Goal: Transaction & Acquisition: Purchase product/service

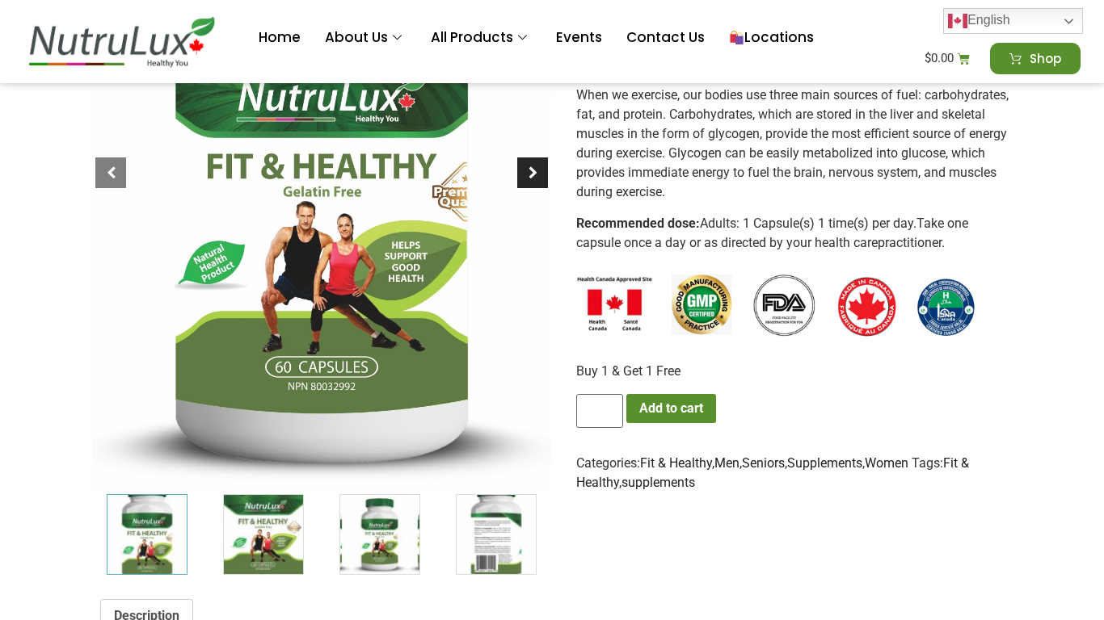
scroll to position [349, 0]
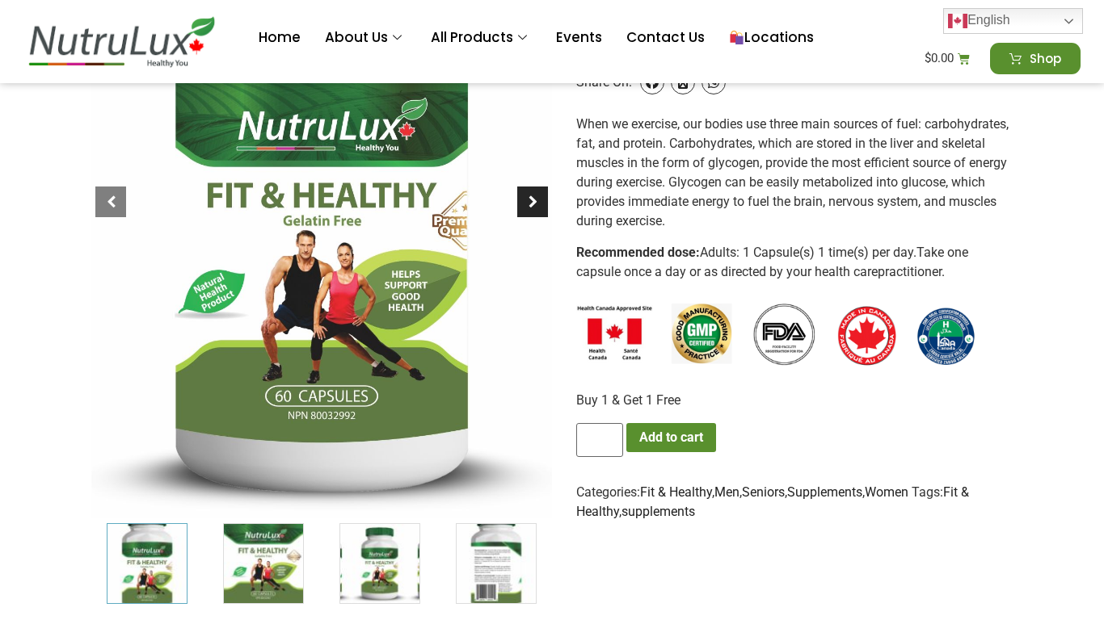
click at [532, 197] on div at bounding box center [532, 202] width 31 height 31
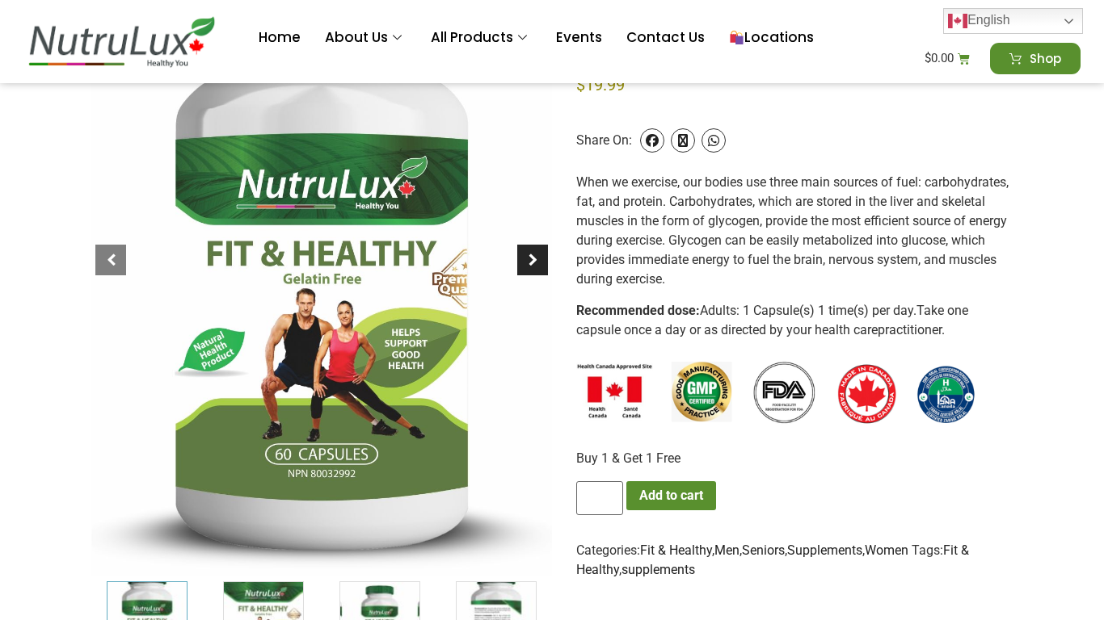
click at [538, 259] on div at bounding box center [532, 260] width 31 height 31
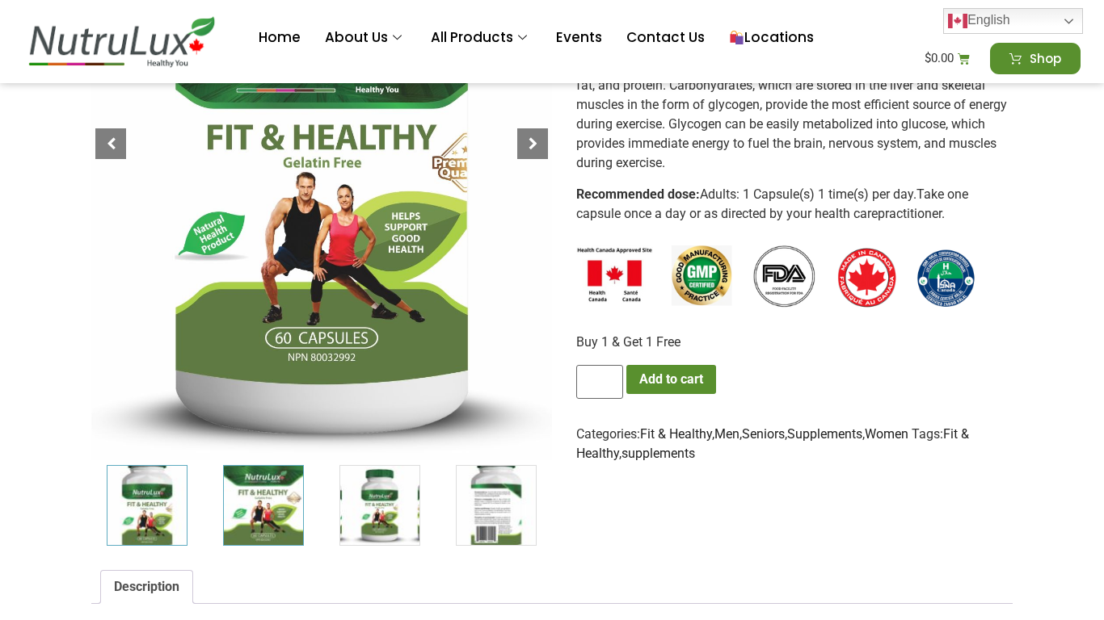
click at [235, 525] on img "2 / 7" at bounding box center [263, 505] width 81 height 81
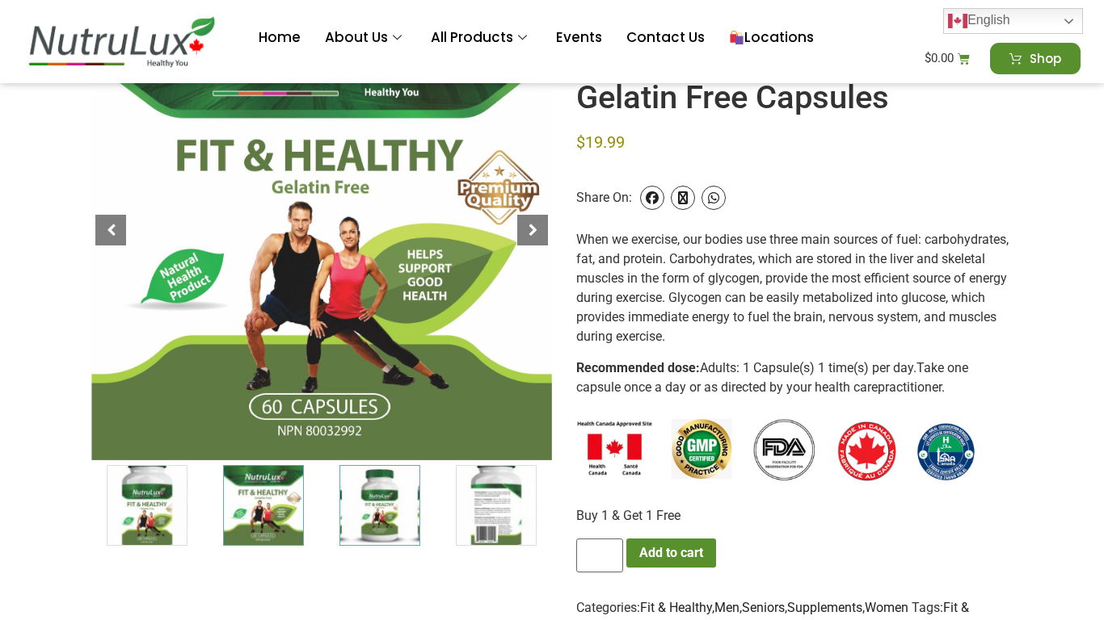
click at [384, 511] on img "3 / 7" at bounding box center [379, 505] width 81 height 81
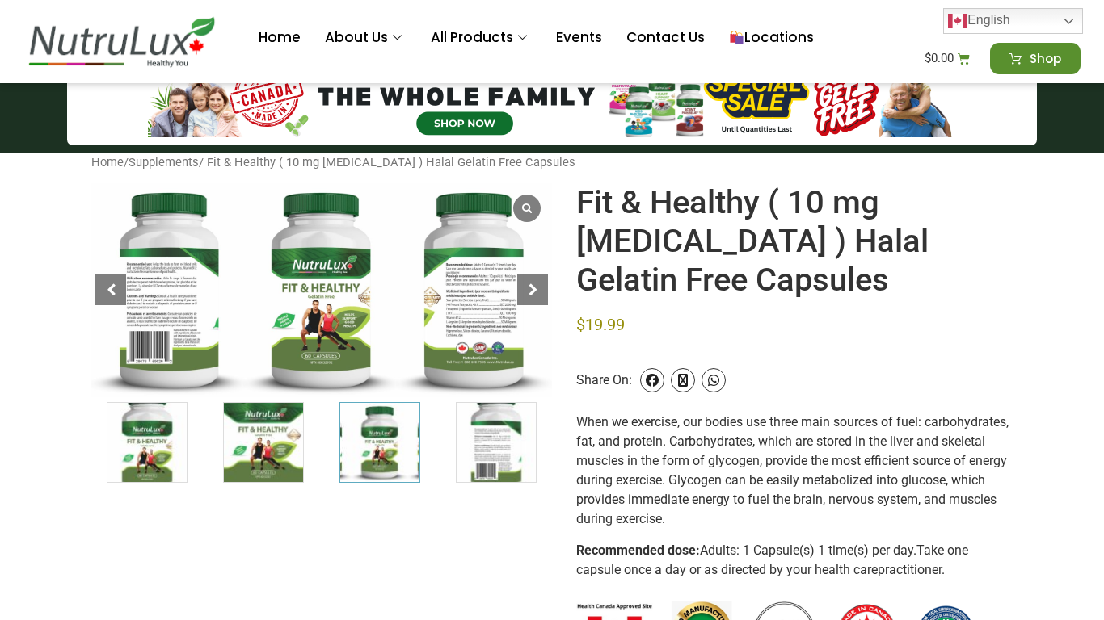
scroll to position [0, 0]
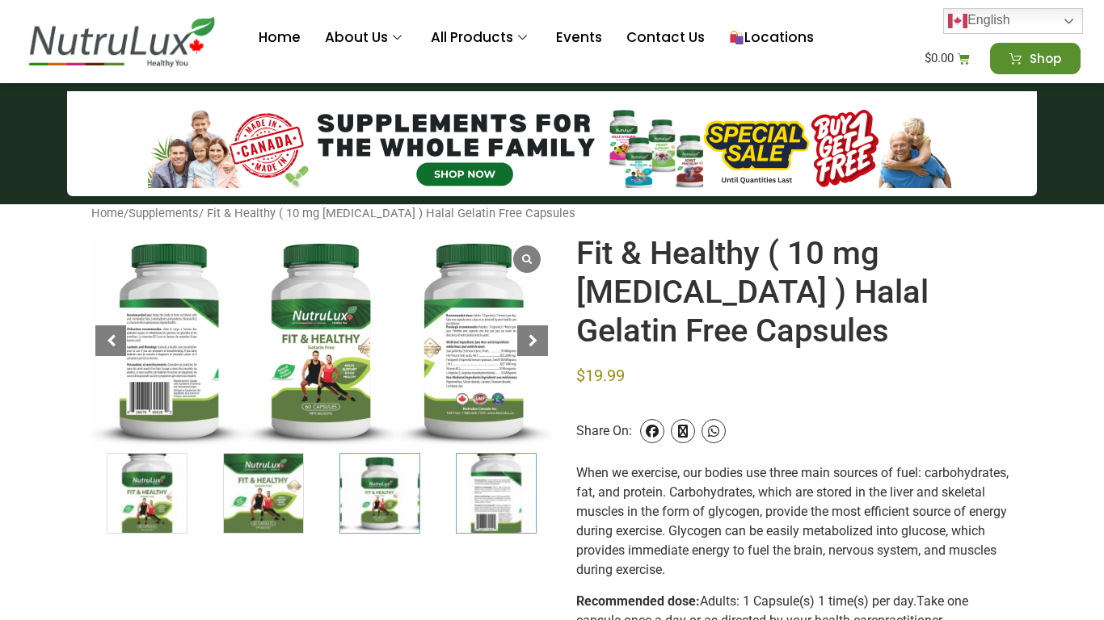
click at [503, 502] on img "4 / 7" at bounding box center [496, 493] width 81 height 81
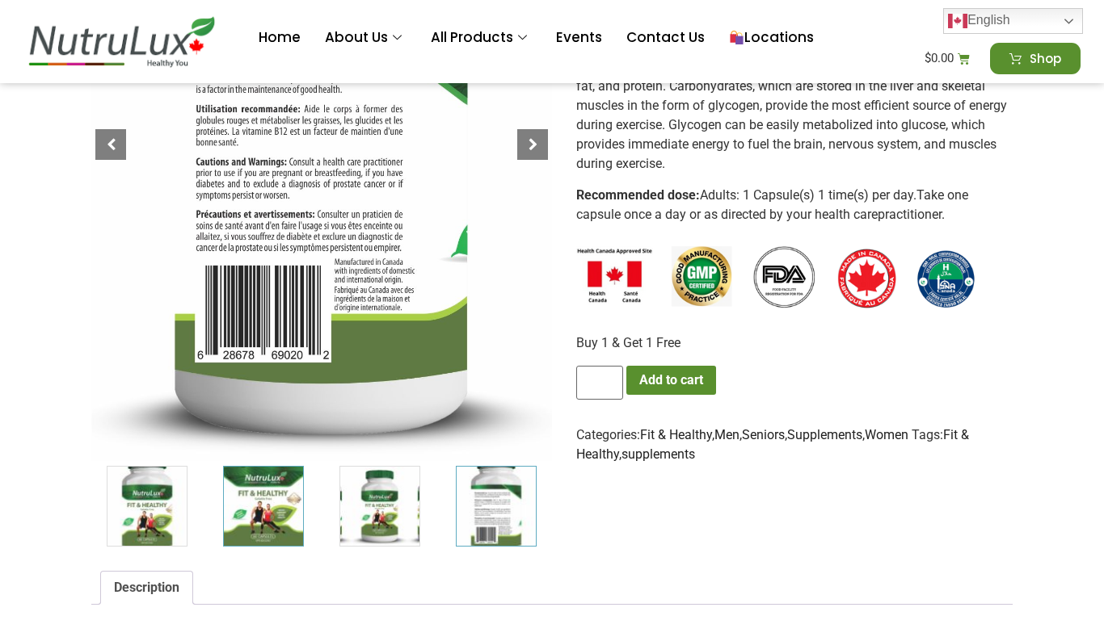
scroll to position [407, 0]
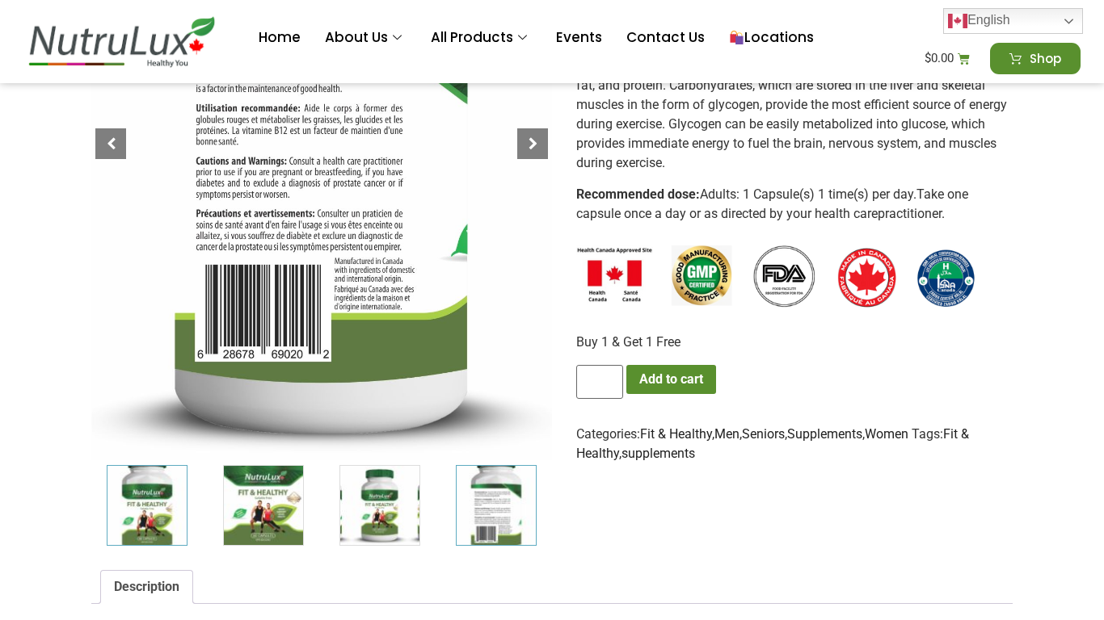
click at [127, 515] on img "1 / 7" at bounding box center [147, 505] width 81 height 81
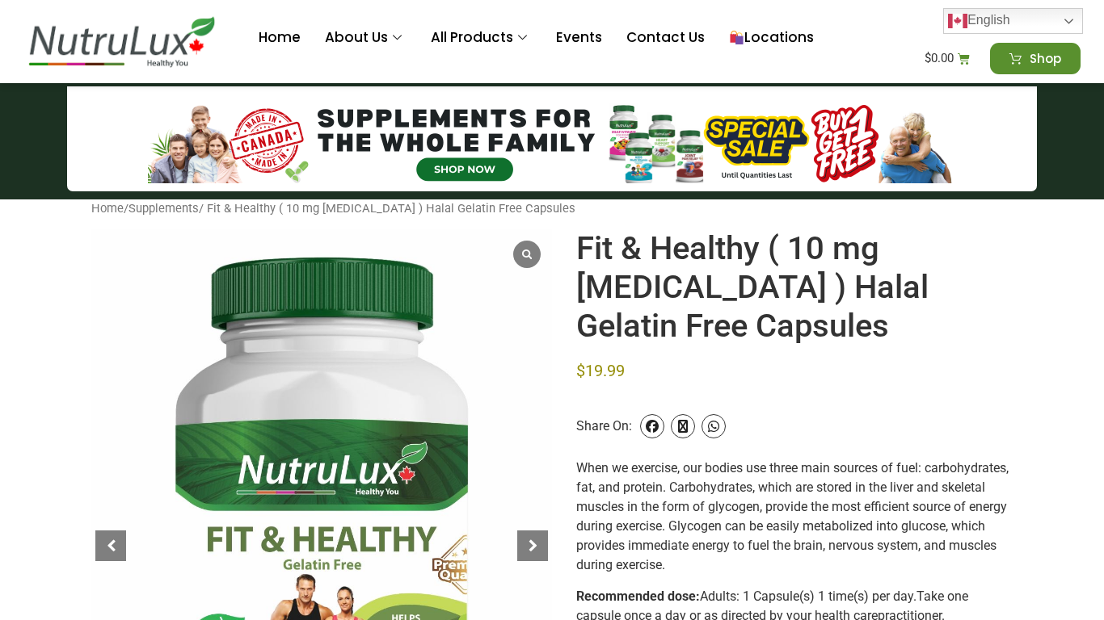
scroll to position [0, 0]
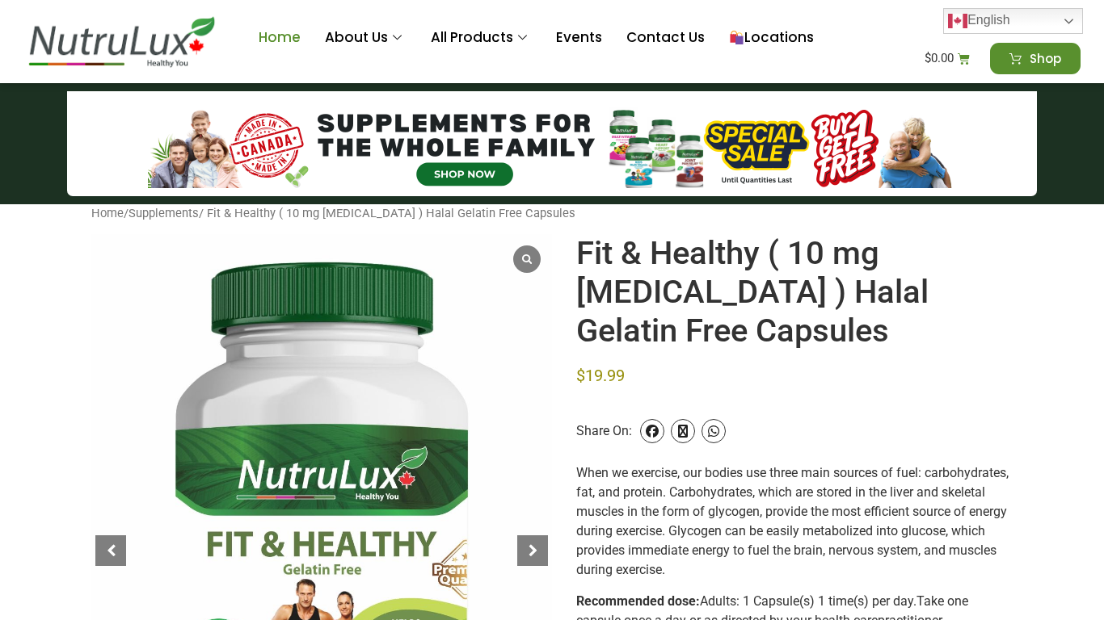
click at [251, 43] on link "Home" at bounding box center [279, 38] width 66 height 65
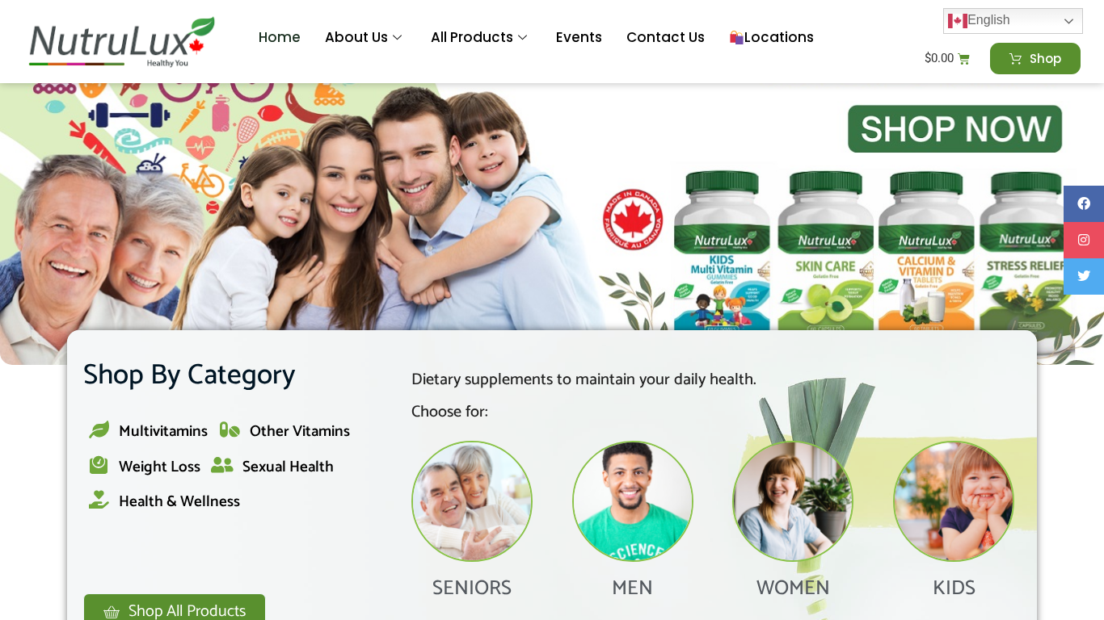
scroll to position [349, 0]
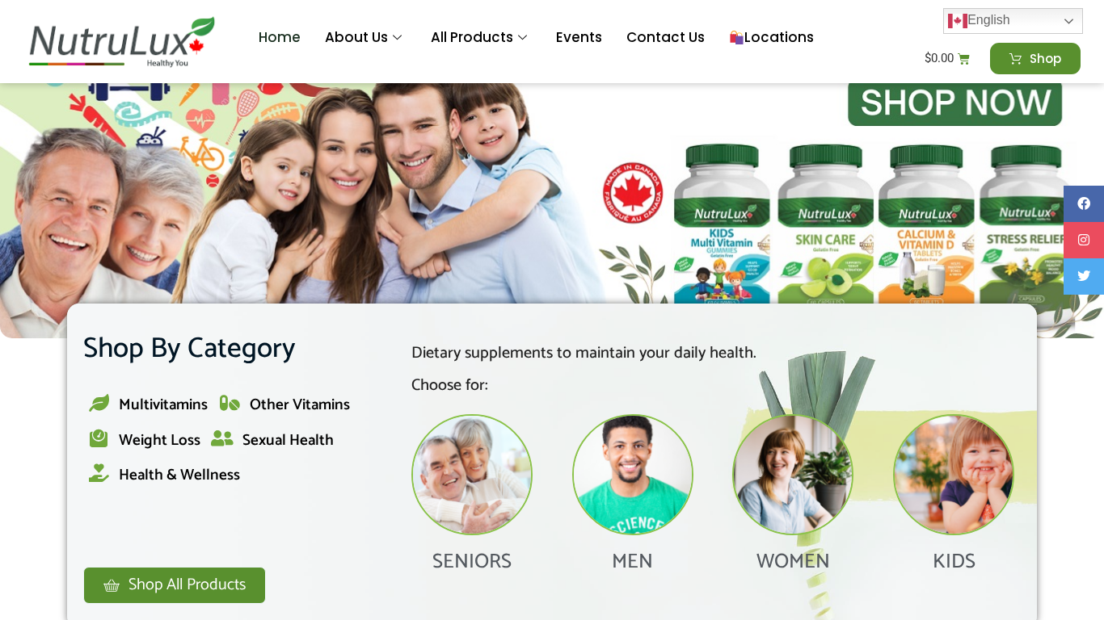
click at [624, 486] on img at bounding box center [632, 474] width 121 height 121
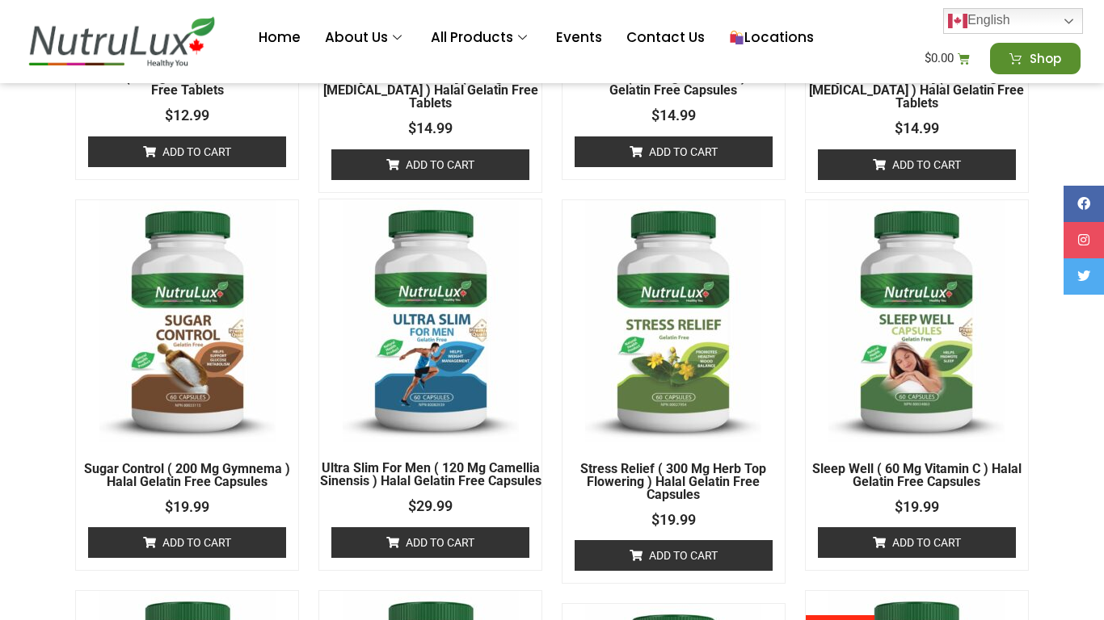
scroll to position [640, 0]
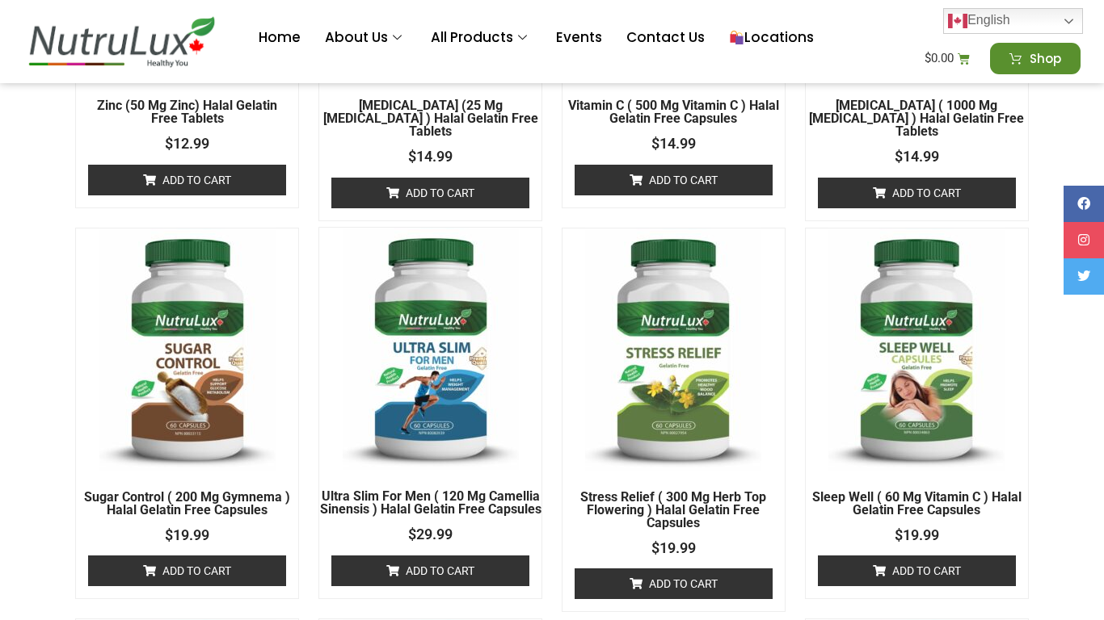
click at [422, 330] on img at bounding box center [431, 349] width 176 height 242
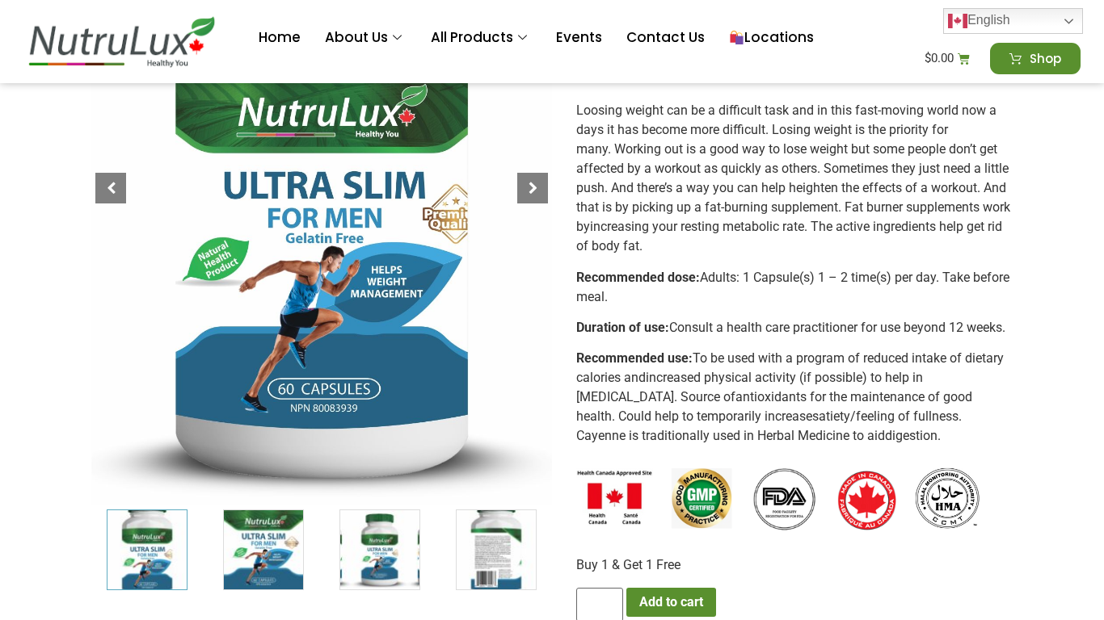
scroll to position [407, 0]
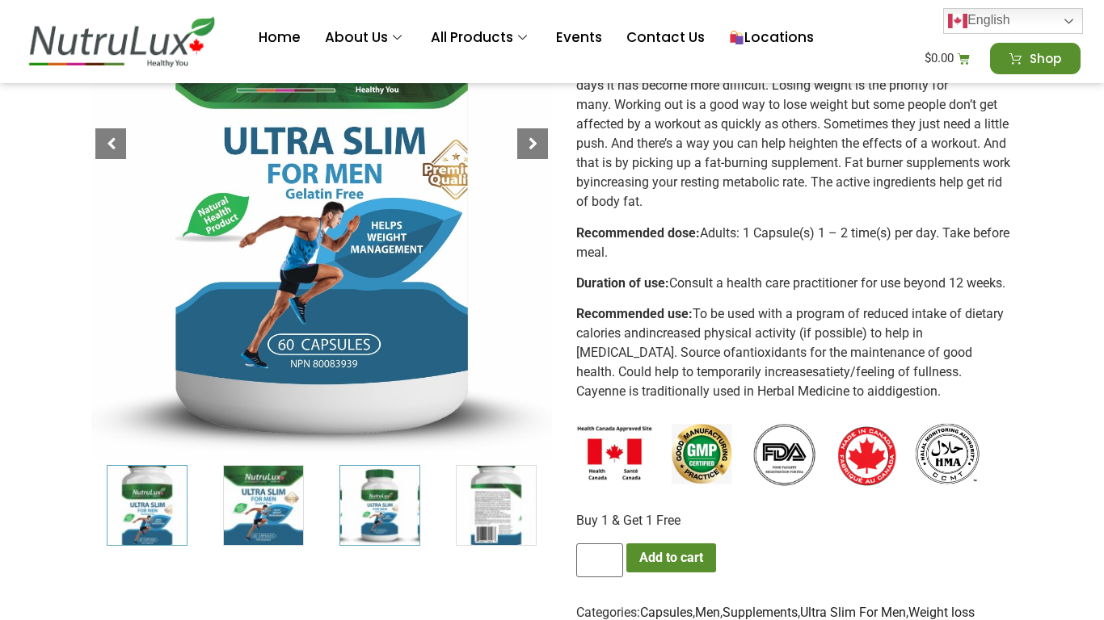
click at [393, 504] on img "3 / 7" at bounding box center [379, 505] width 81 height 81
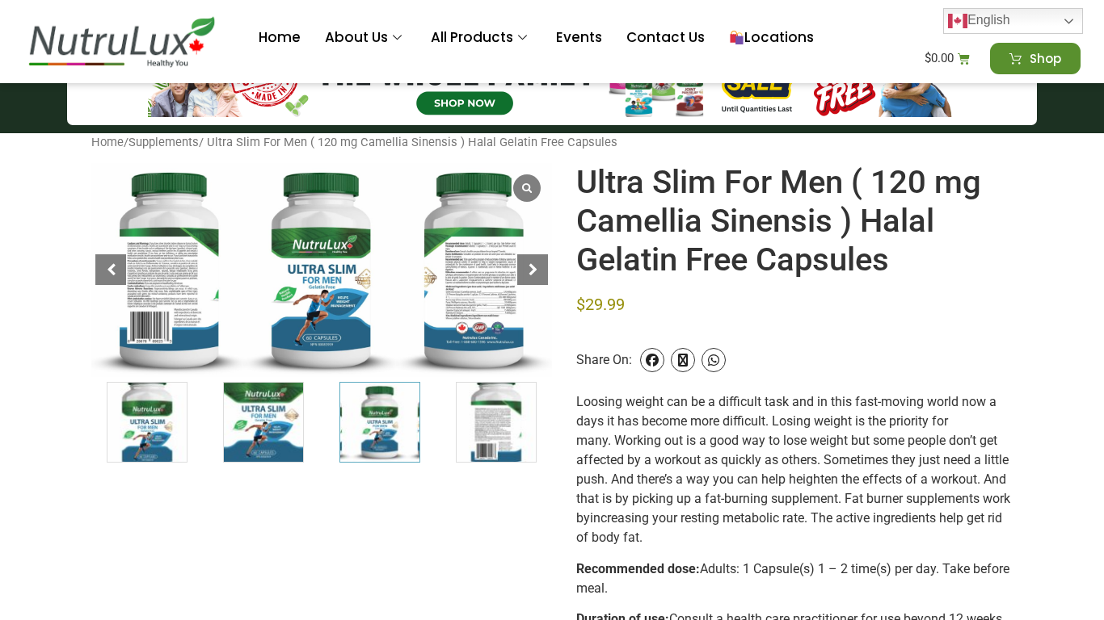
scroll to position [0, 0]
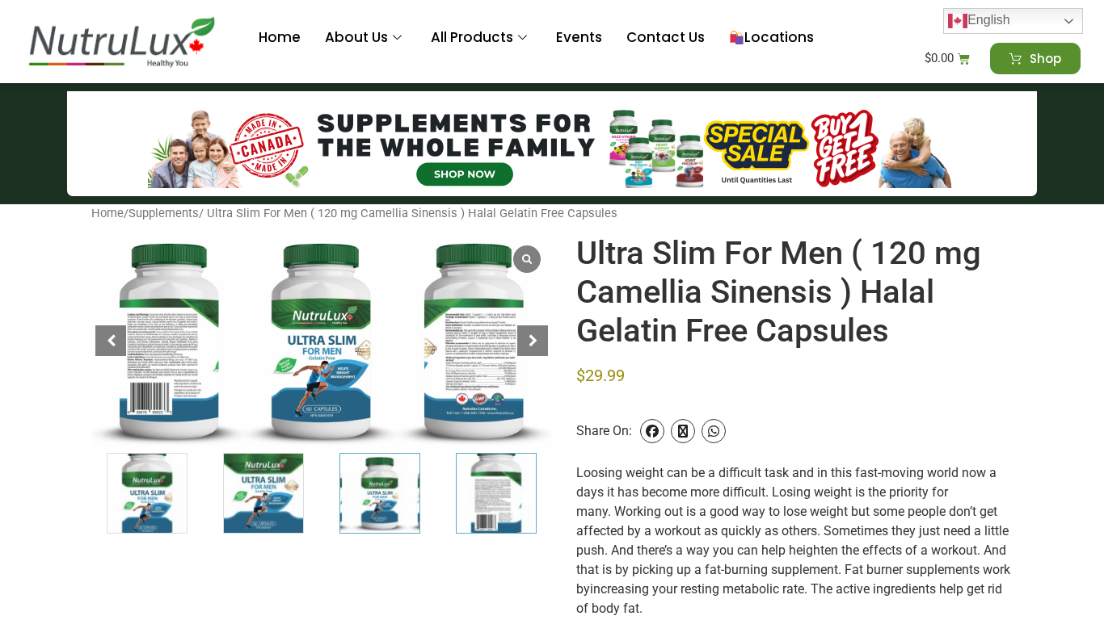
click at [487, 497] on img "4 / 7" at bounding box center [496, 493] width 81 height 81
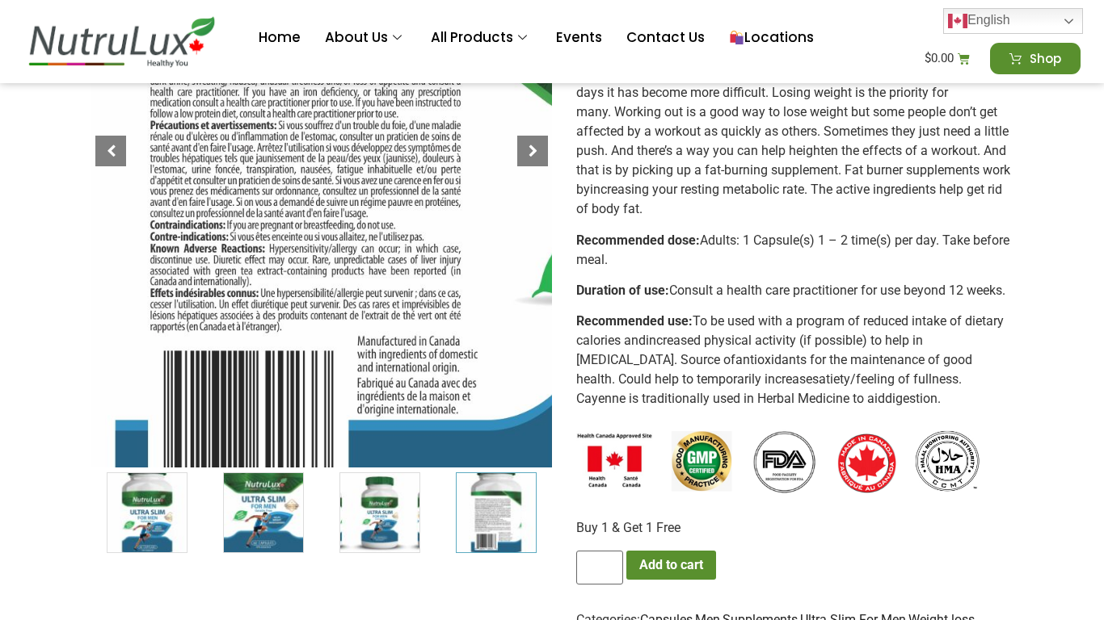
scroll to position [407, 0]
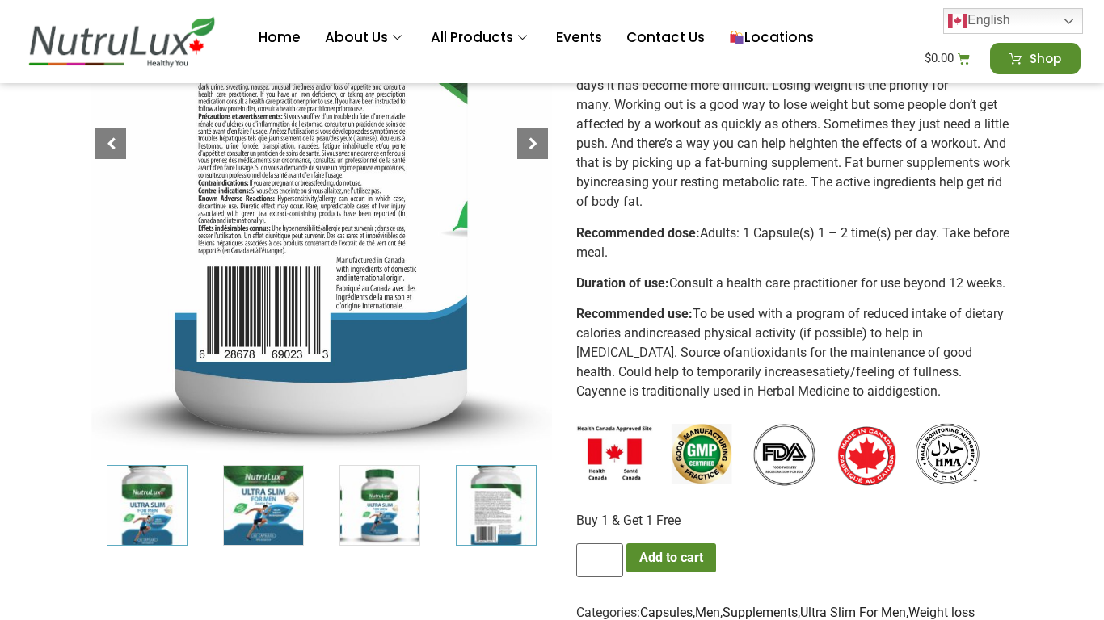
click at [166, 505] on img "1 / 7" at bounding box center [147, 505] width 81 height 81
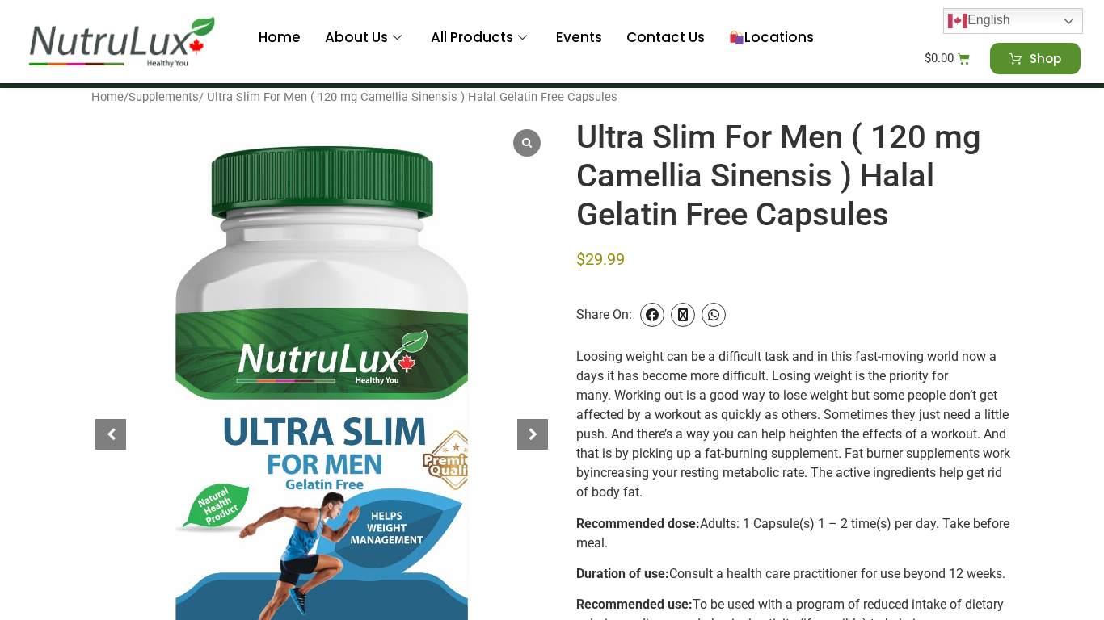
scroll to position [175, 0]
